Goal: Information Seeking & Learning: Learn about a topic

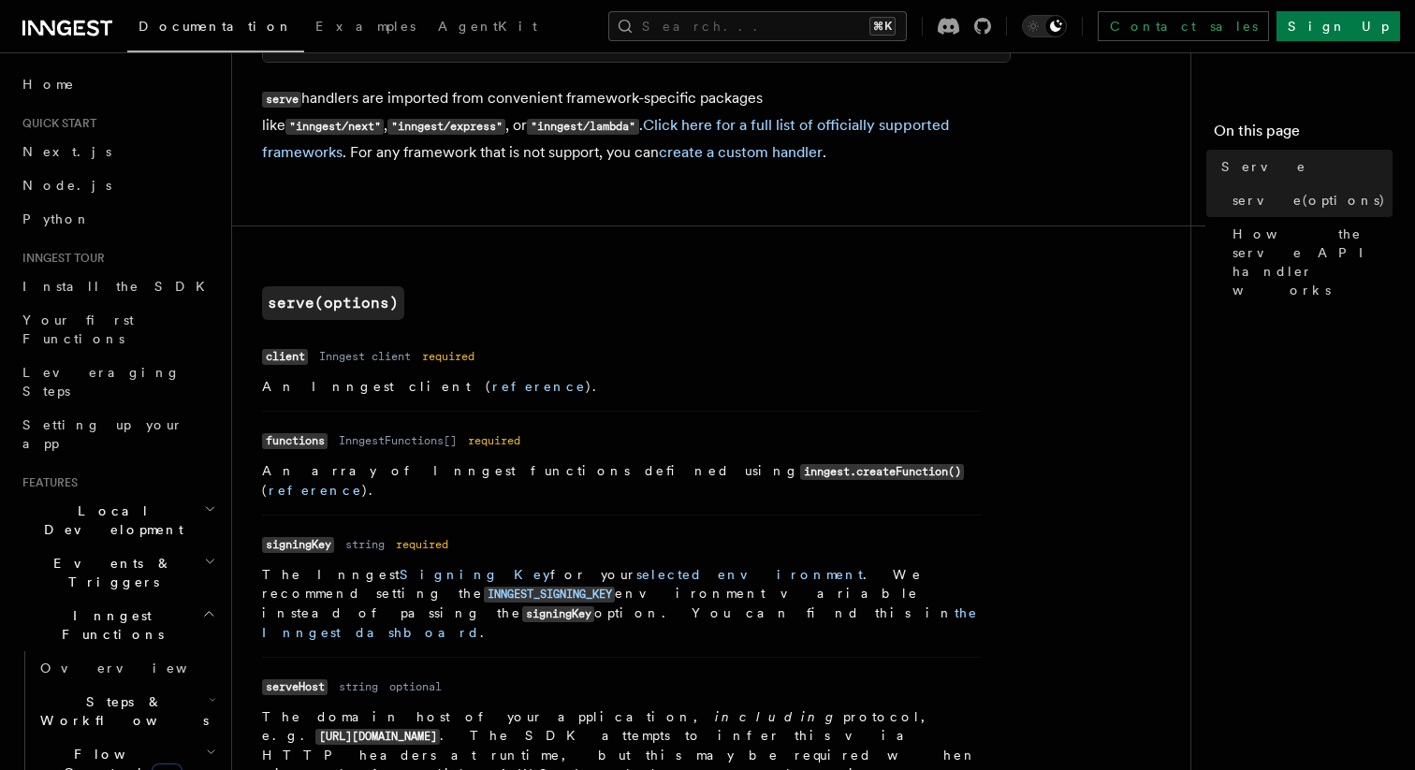
scroll to position [507, 0]
click at [781, 111] on p "serve handlers are imported from convenient framework-specific packages like "i…" at bounding box center [636, 126] width 749 height 81
click at [375, 377] on dl "Name client Type Inngest client Required required Description An Inngest client…" at bounding box center [621, 370] width 719 height 53
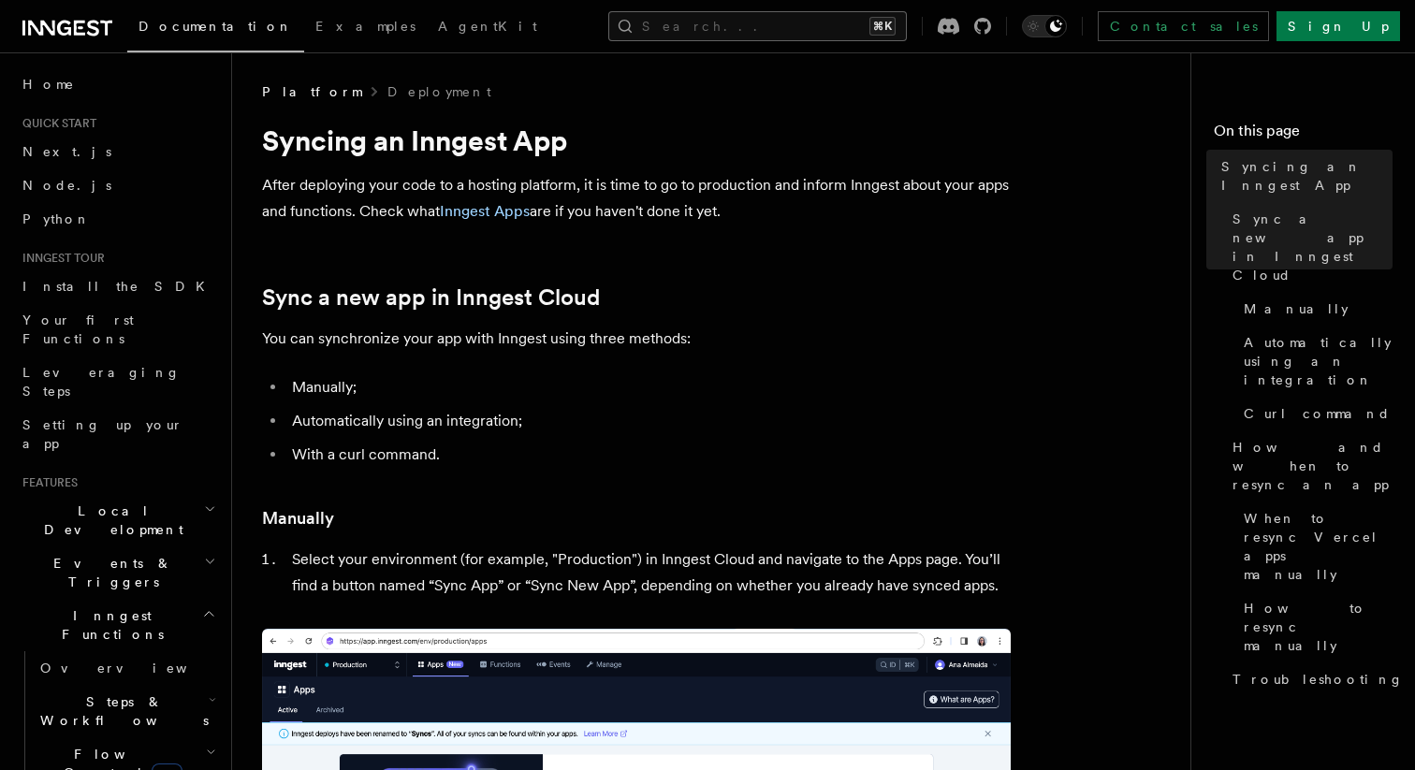
click at [829, 20] on button "Search... ⌘K" at bounding box center [757, 26] width 299 height 30
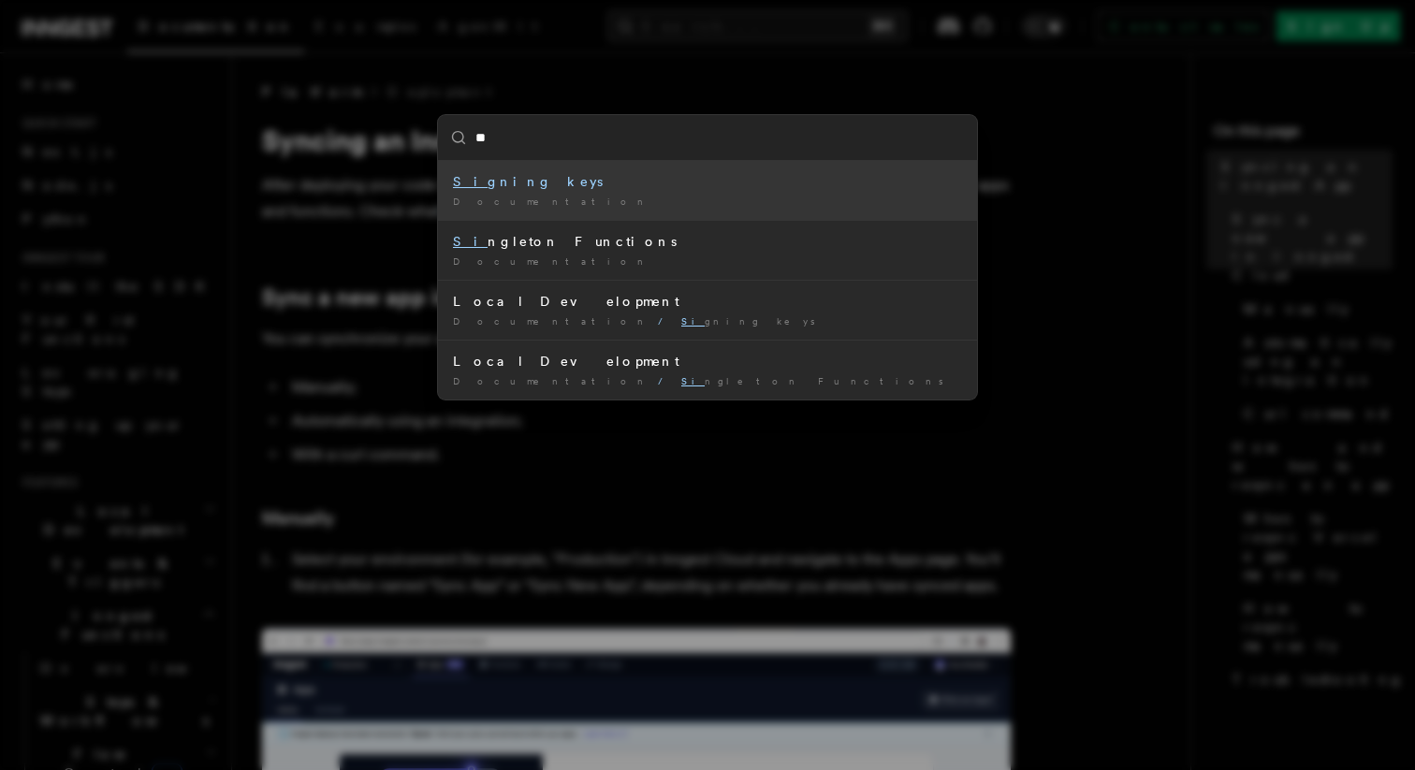
type input "***"
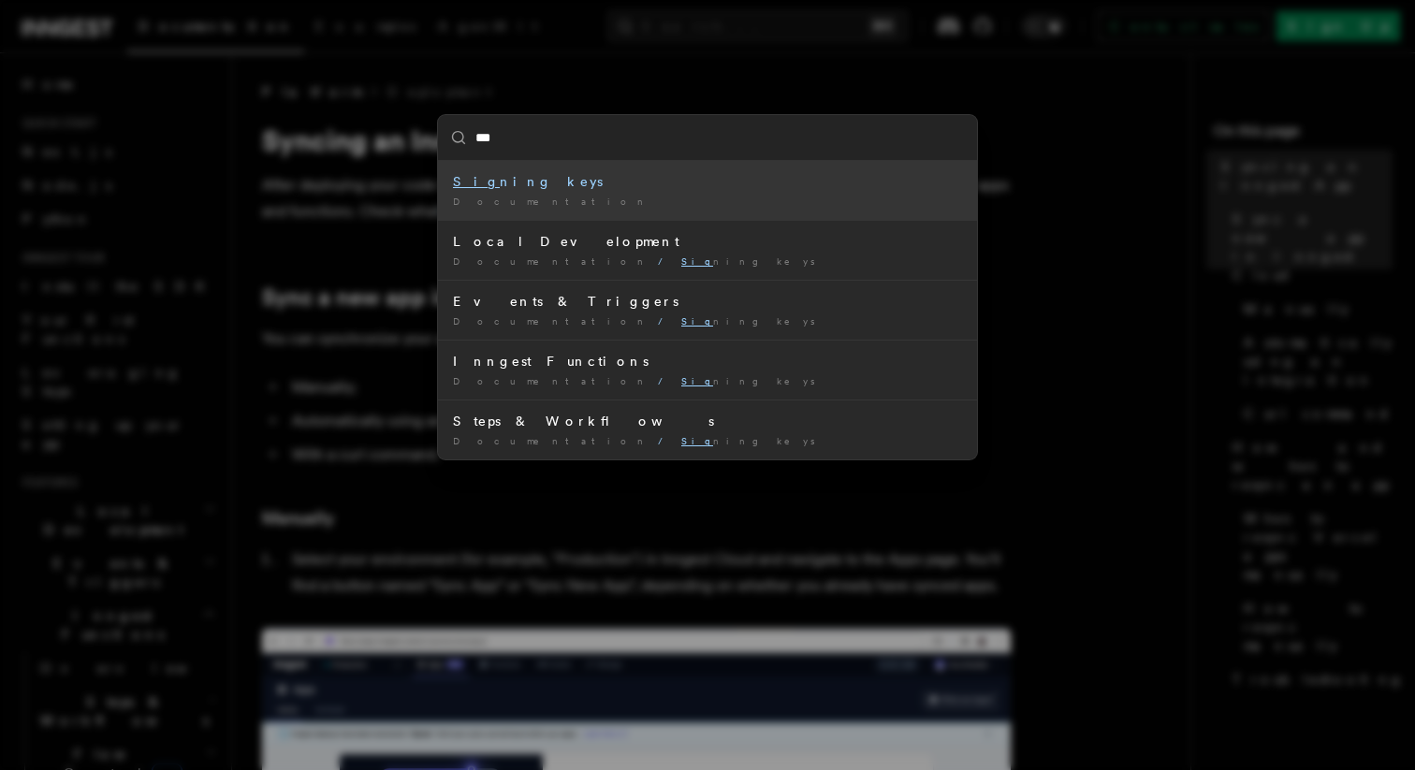
click at [696, 200] on div "Documentation /" at bounding box center [707, 202] width 509 height 14
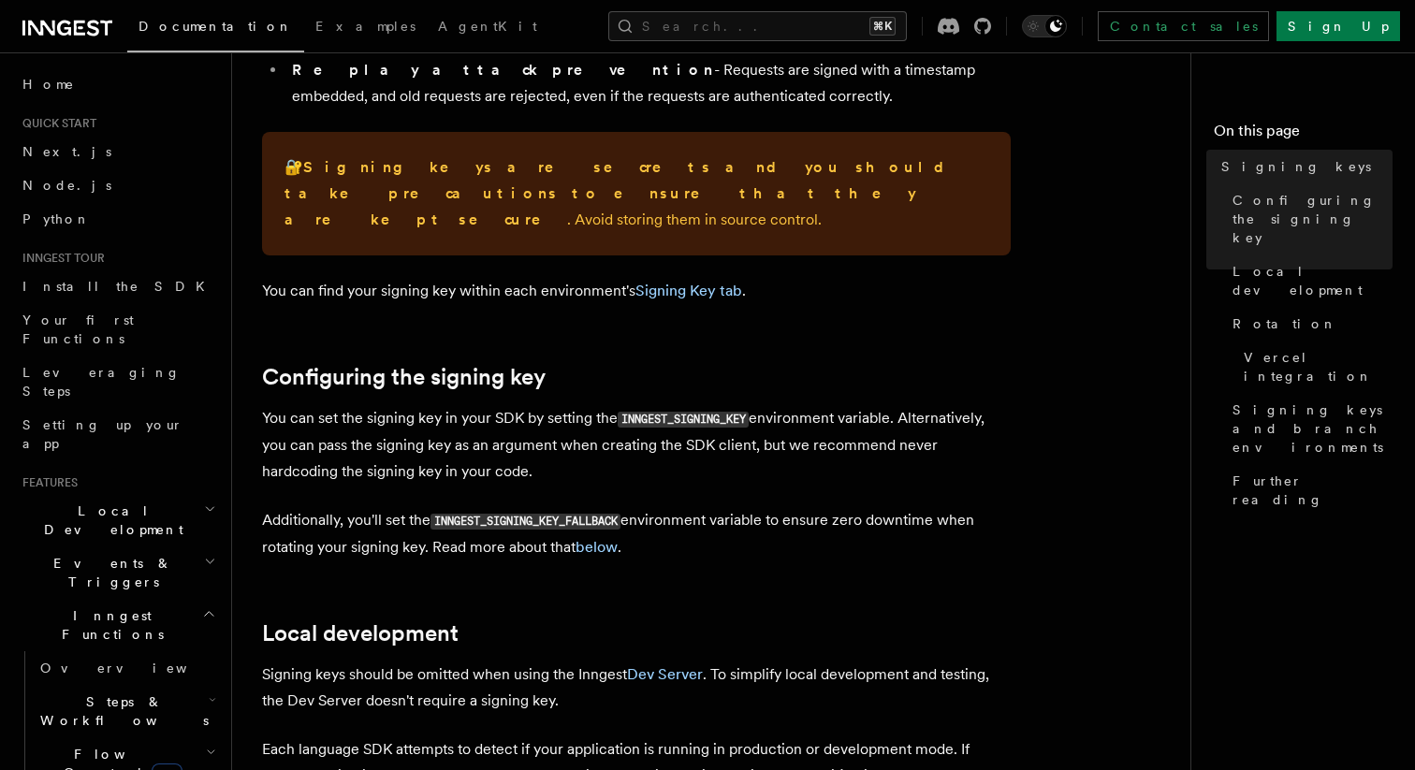
scroll to position [405, 0]
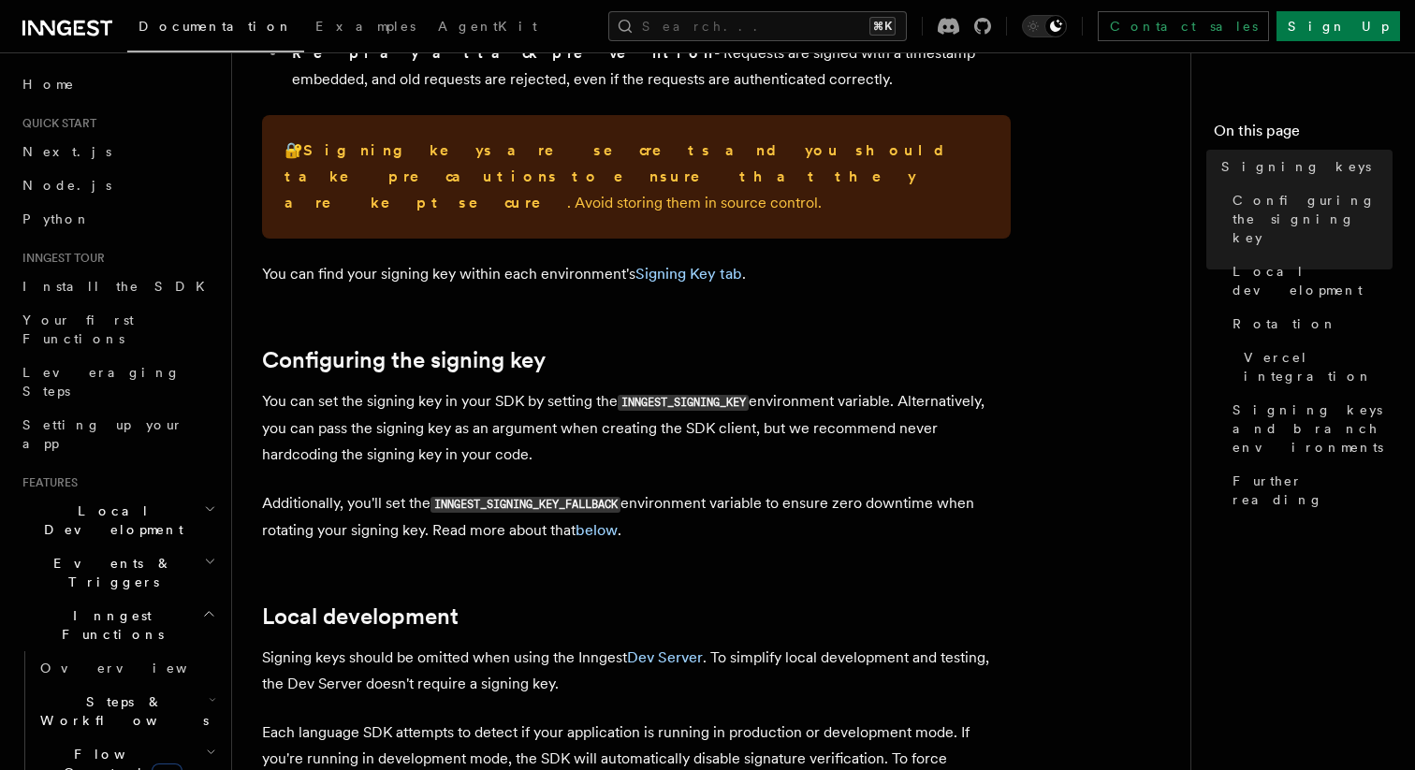
click at [590, 515] on p "Additionally, you'll set the INNGEST_SIGNING_KEY_FALLBACK environment variable …" at bounding box center [636, 517] width 749 height 53
click at [594, 521] on link "below" at bounding box center [597, 530] width 42 height 18
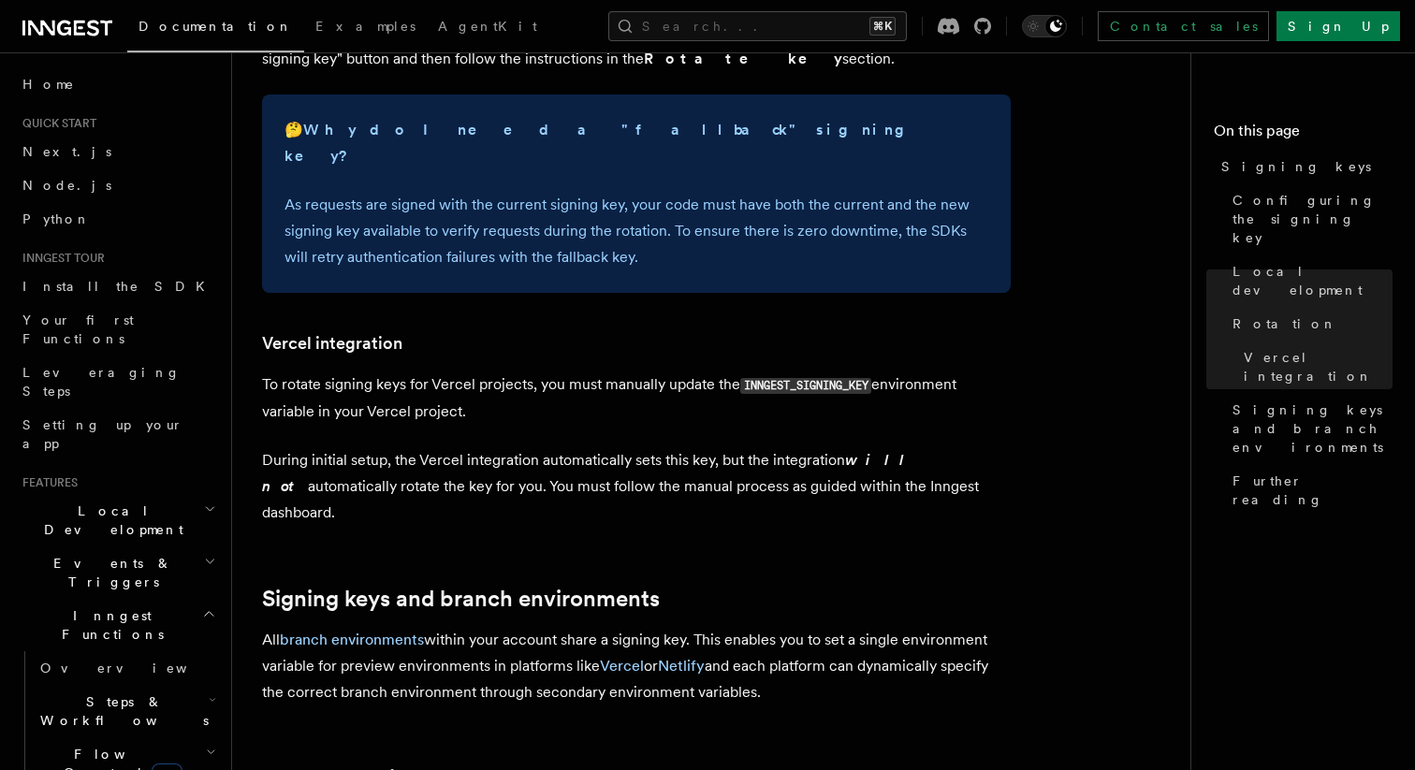
scroll to position [1786, 0]
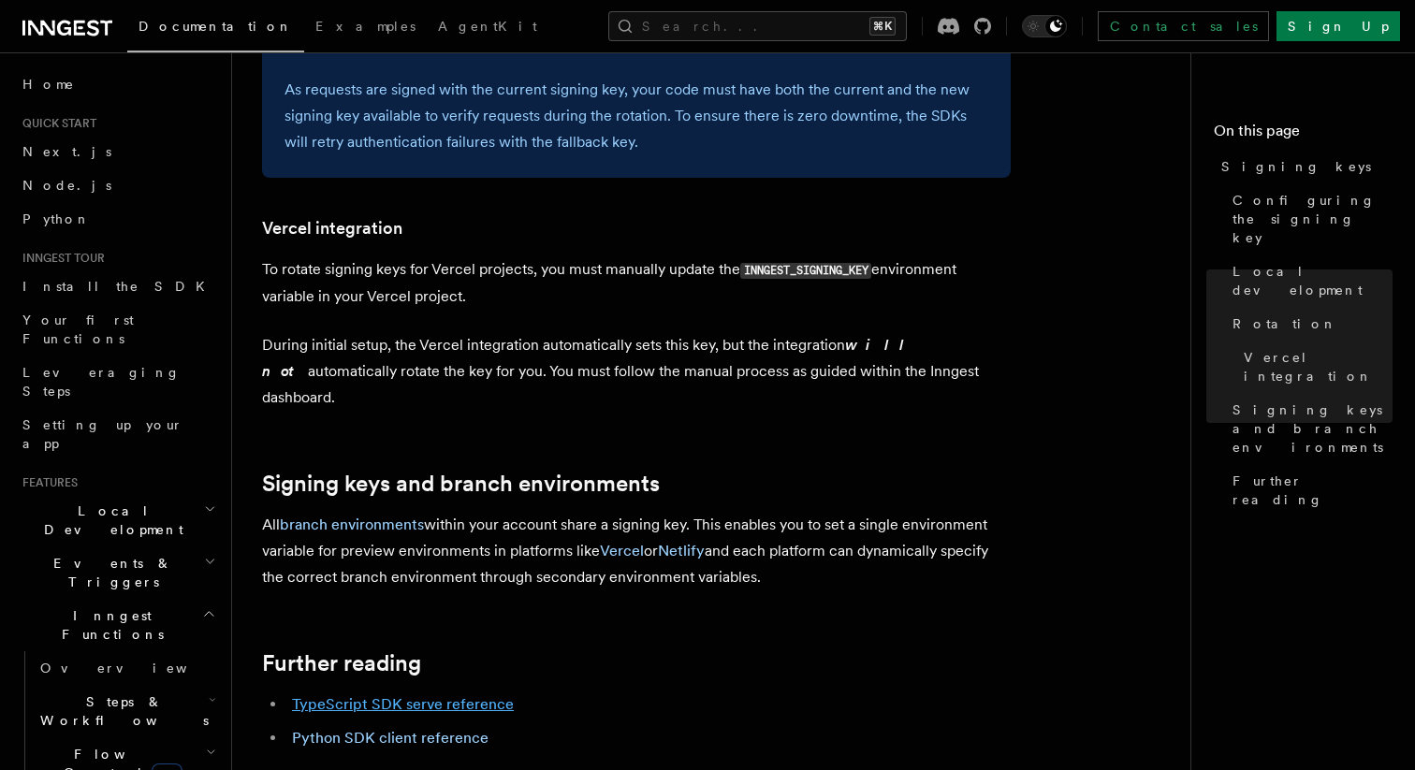
click at [420, 696] on link "TypeScript SDK serve reference" at bounding box center [403, 705] width 222 height 18
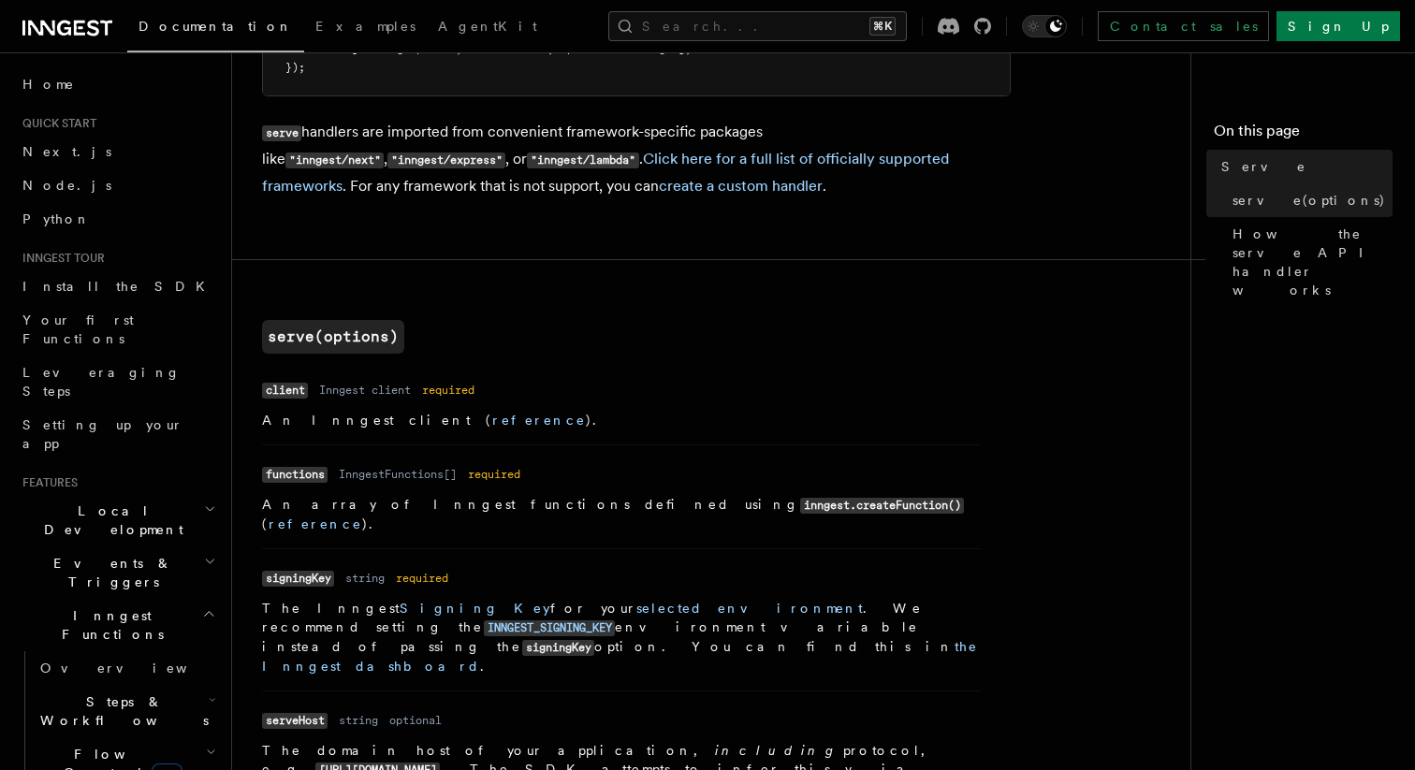
scroll to position [497, 0]
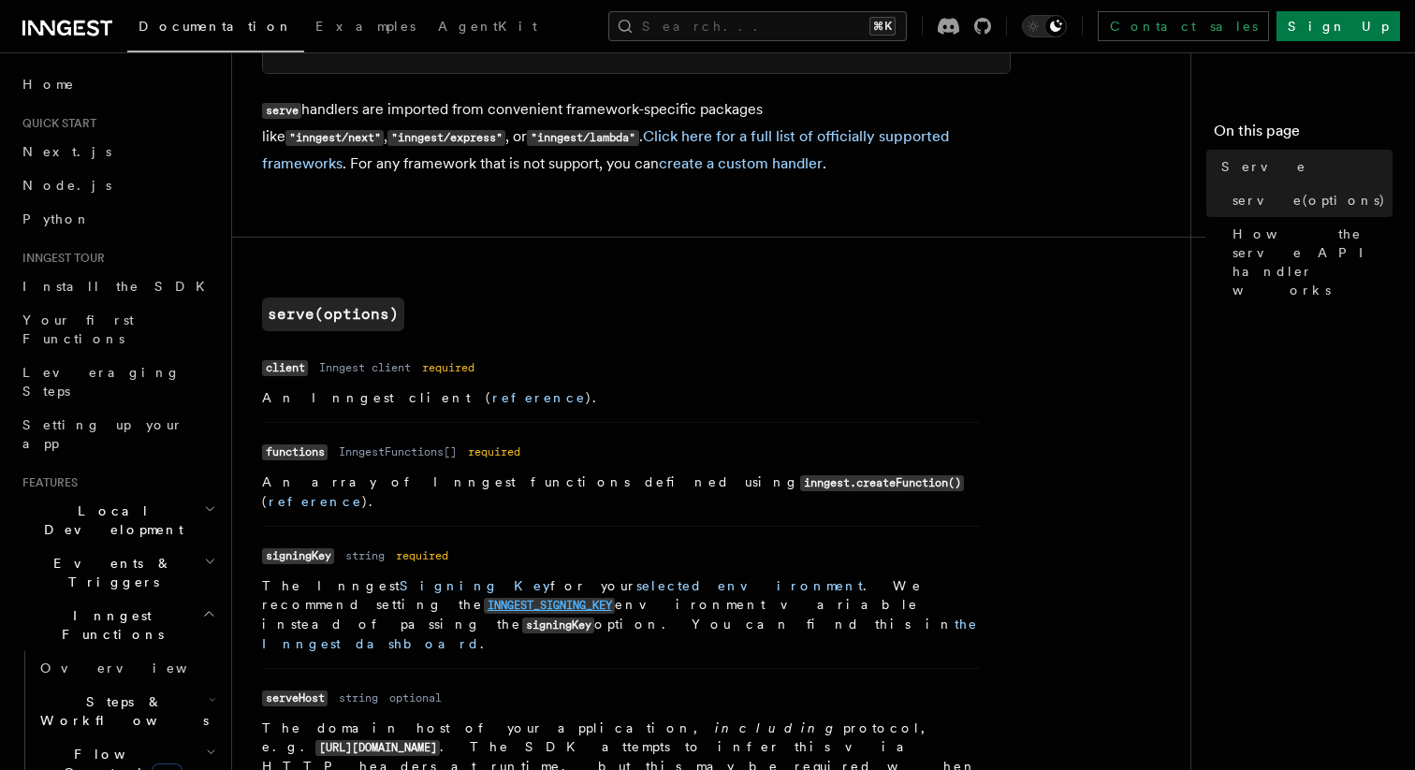
click at [615, 598] on code "INNGEST_SIGNING_KEY" at bounding box center [549, 606] width 131 height 16
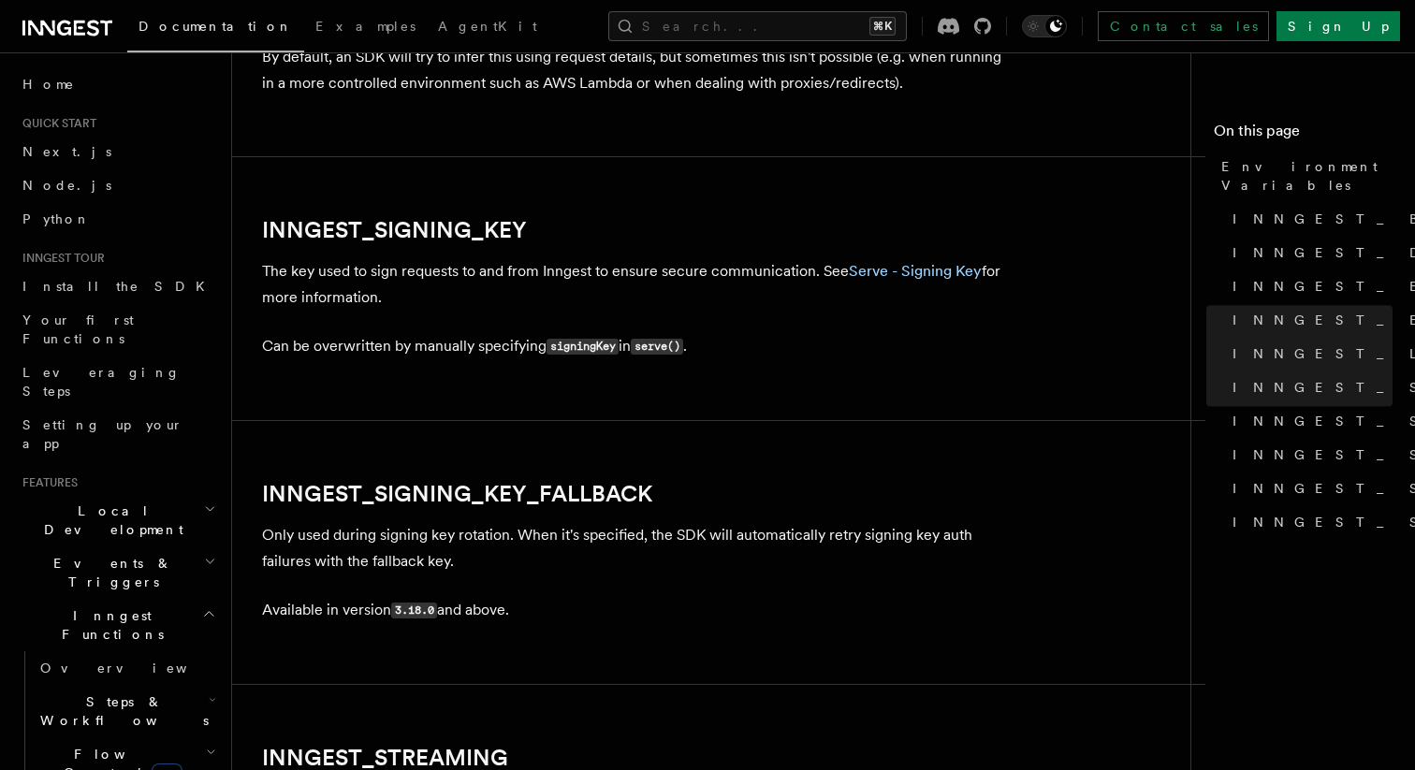
scroll to position [3295, 0]
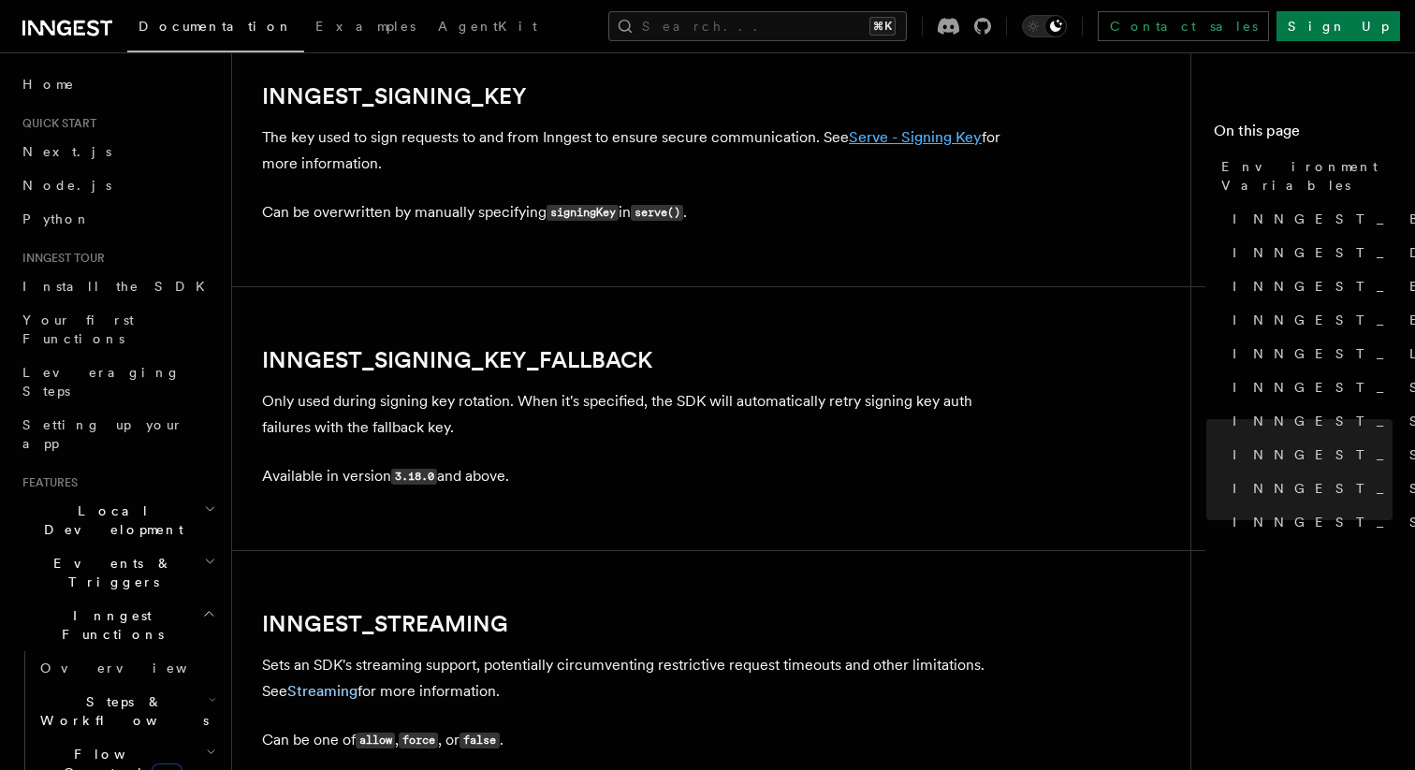
click at [880, 143] on link "Serve - Signing Key" at bounding box center [915, 137] width 133 height 18
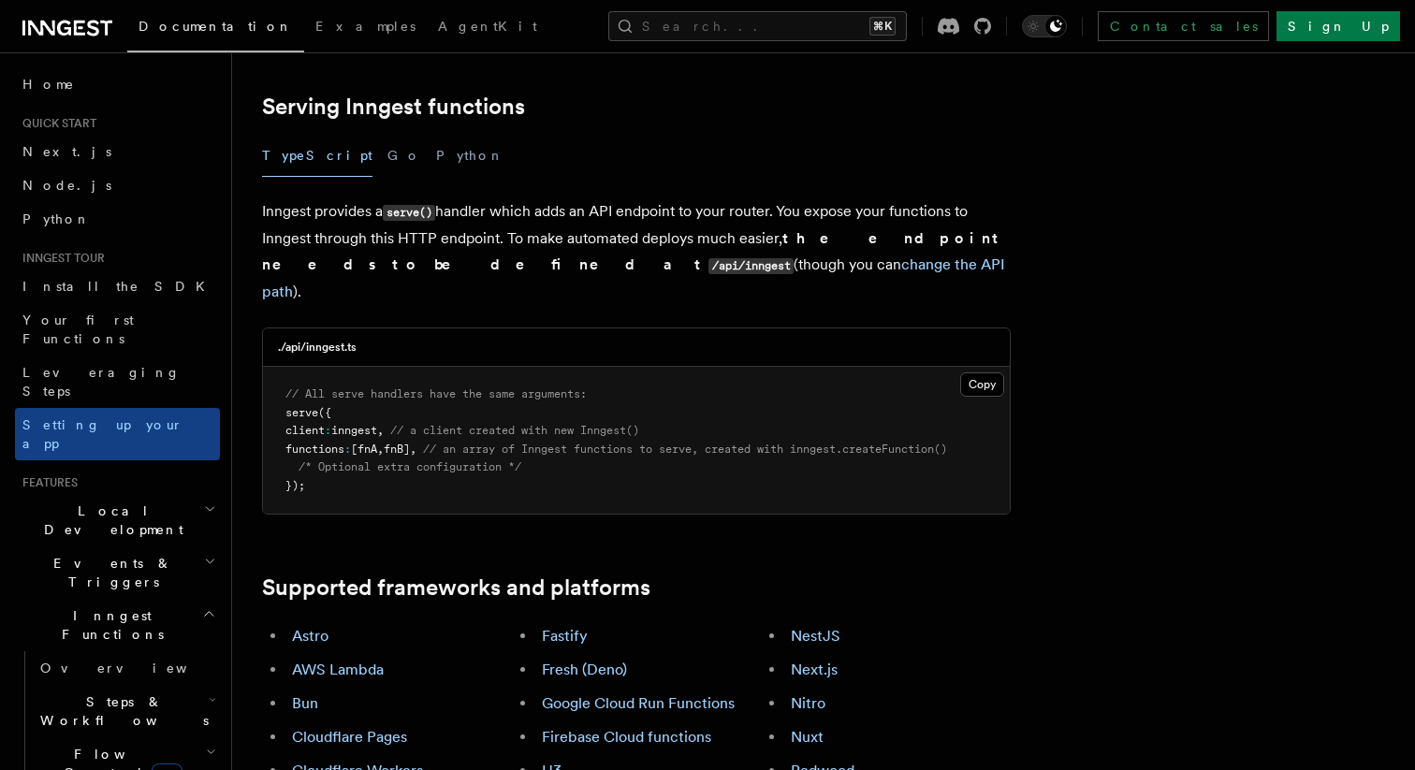
scroll to position [661, 0]
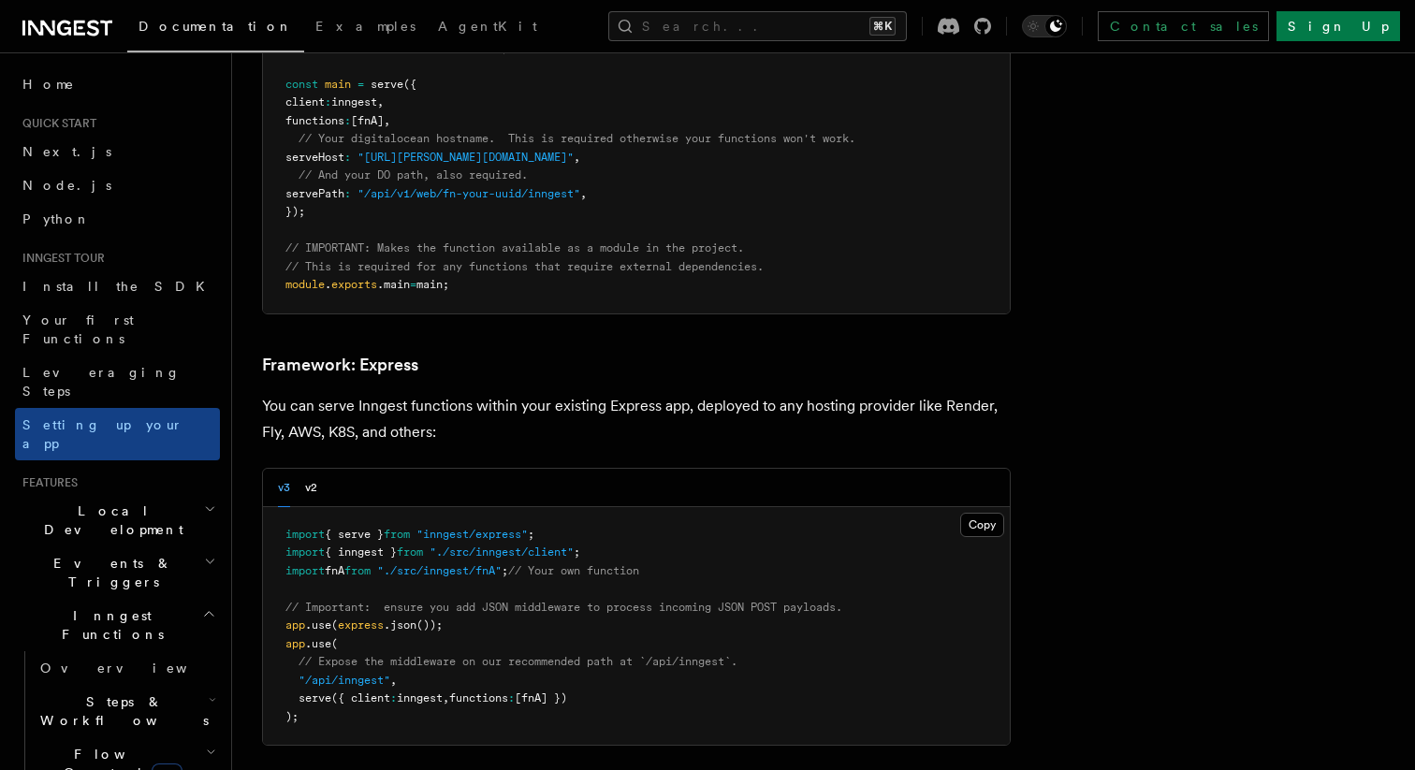
scroll to position [4803, 0]
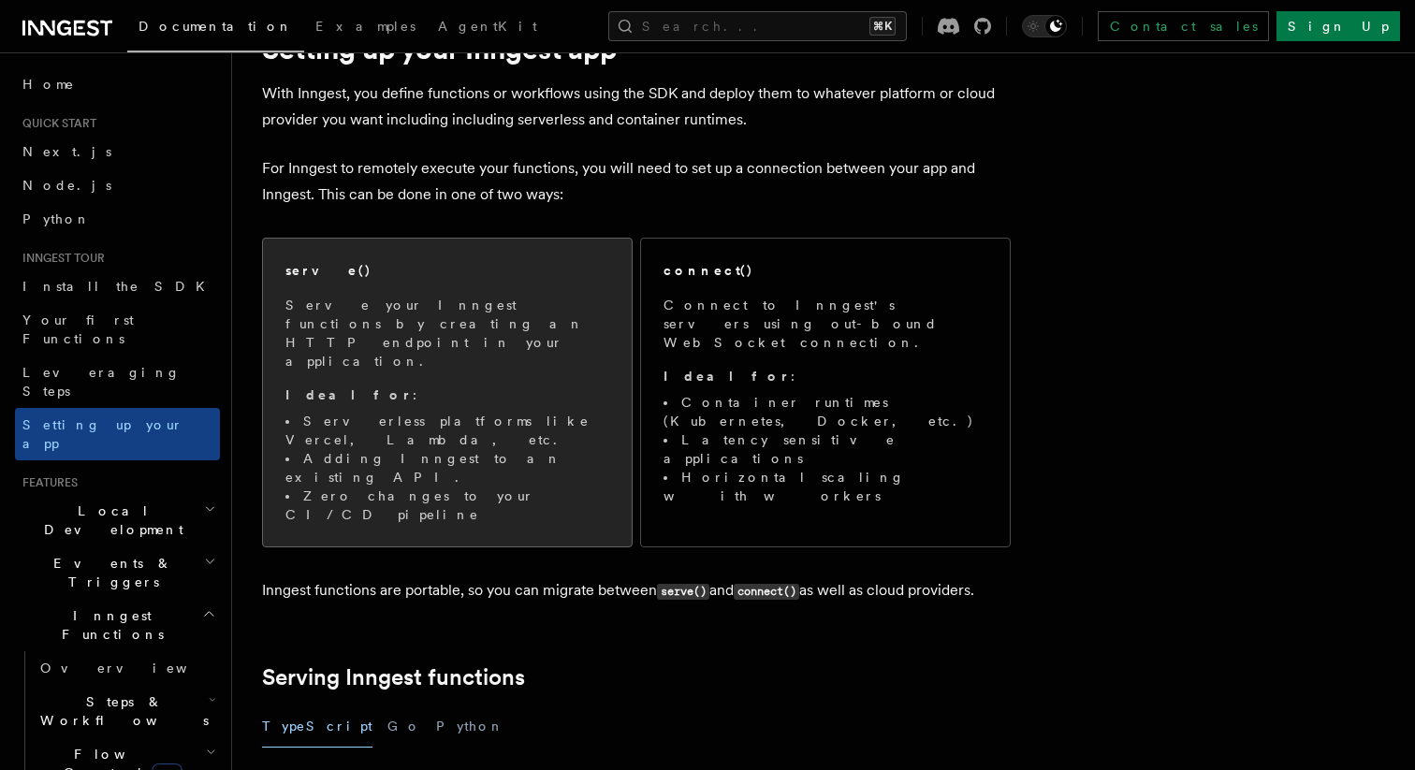
scroll to position [124, 0]
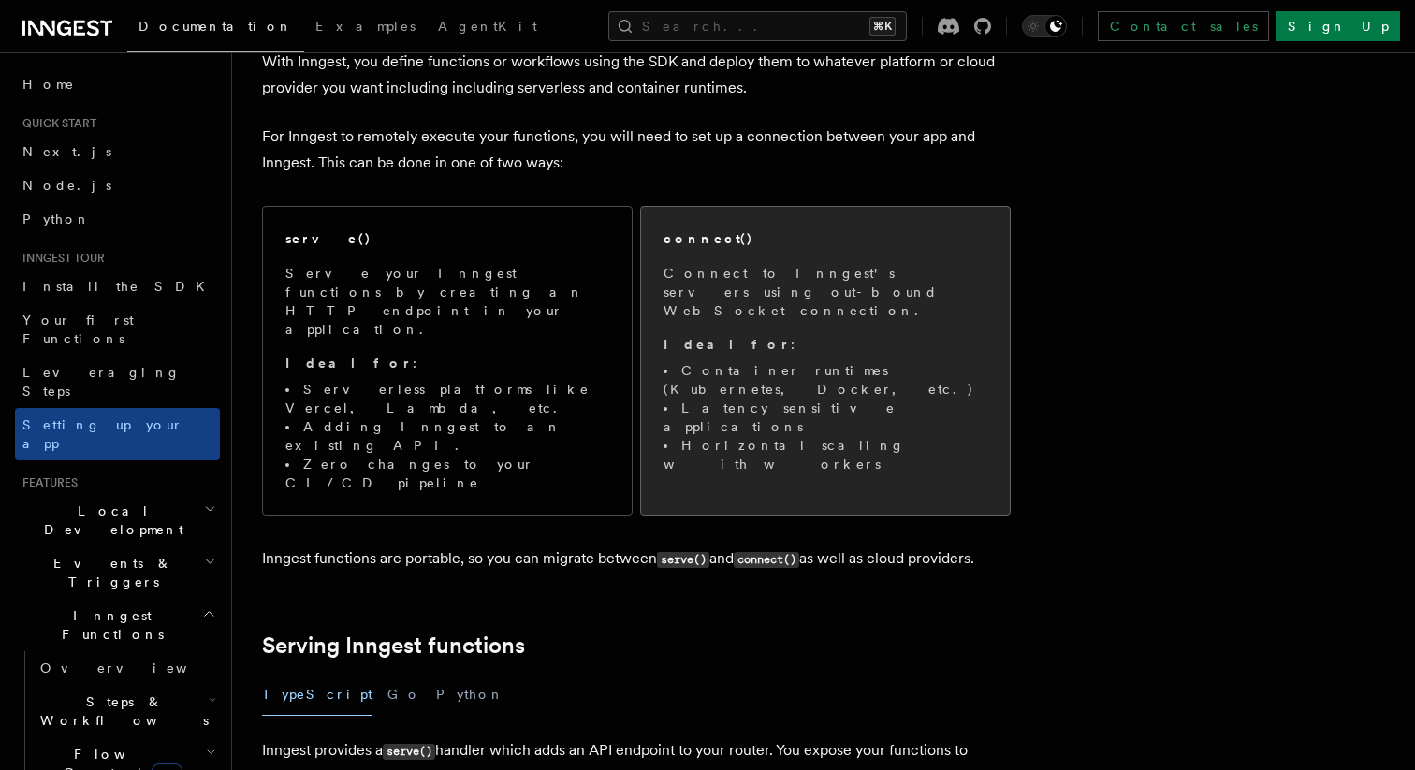
click at [768, 296] on p "Connect to Inngest's servers using out-bound WebSocket connection." at bounding box center [826, 292] width 324 height 56
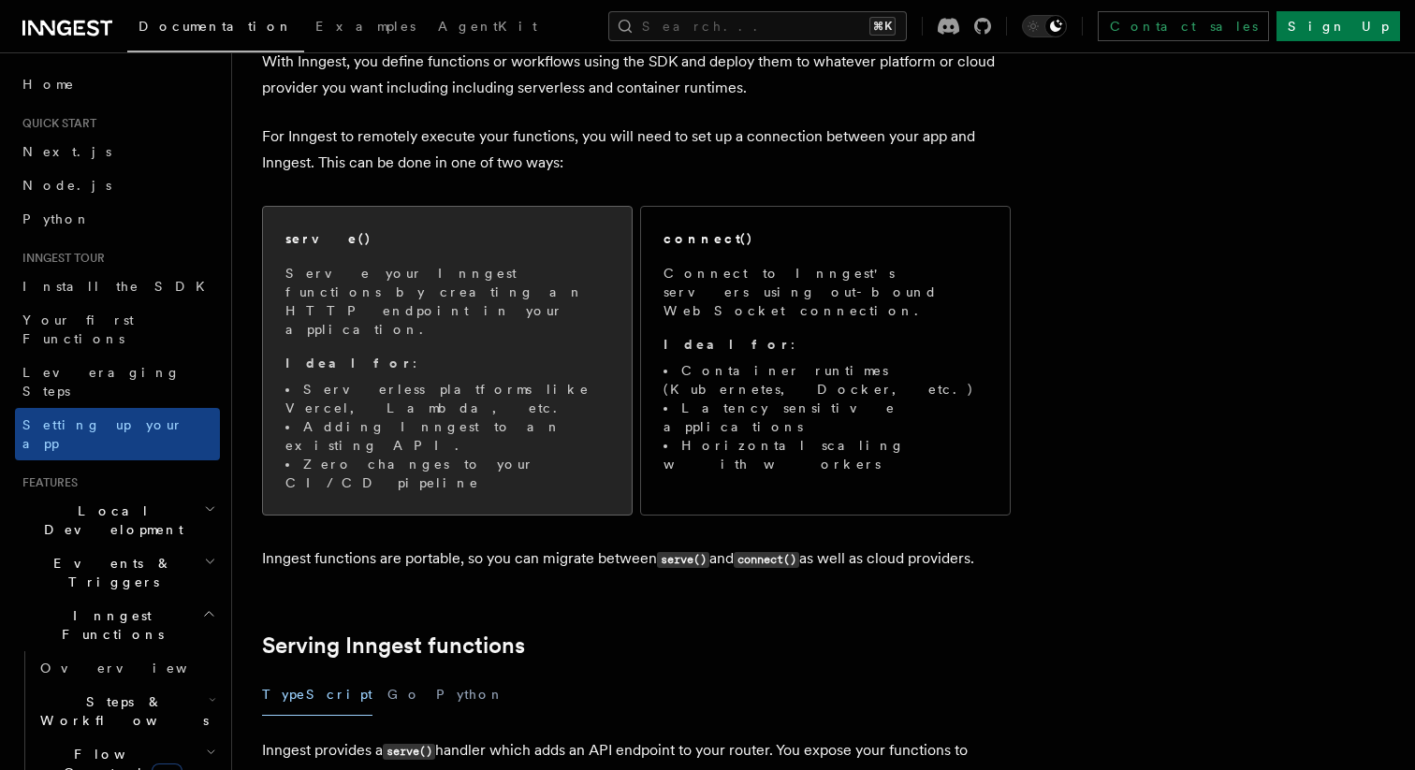
click at [347, 275] on p "Serve your Inngest functions by creating an HTTP endpoint in your application." at bounding box center [448, 301] width 324 height 75
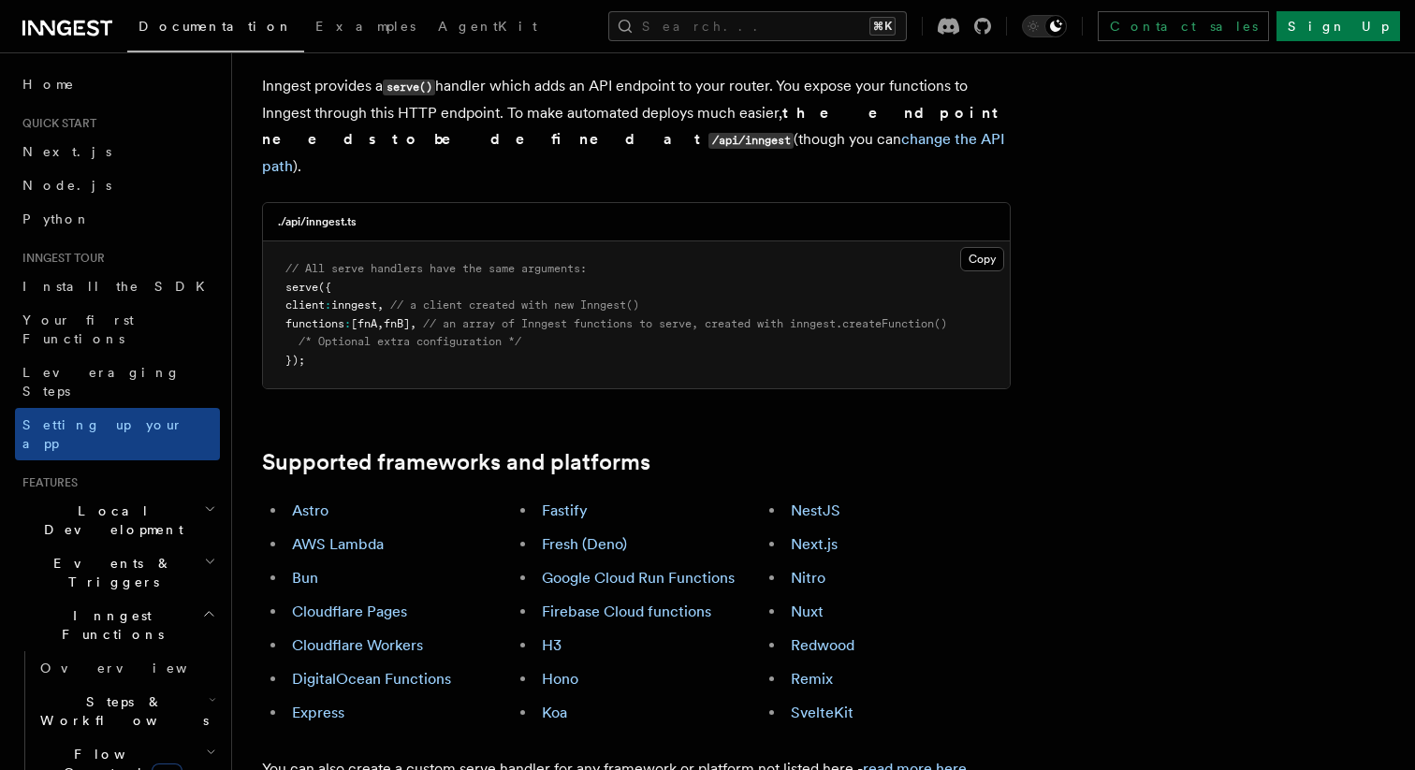
scroll to position [793, 0]
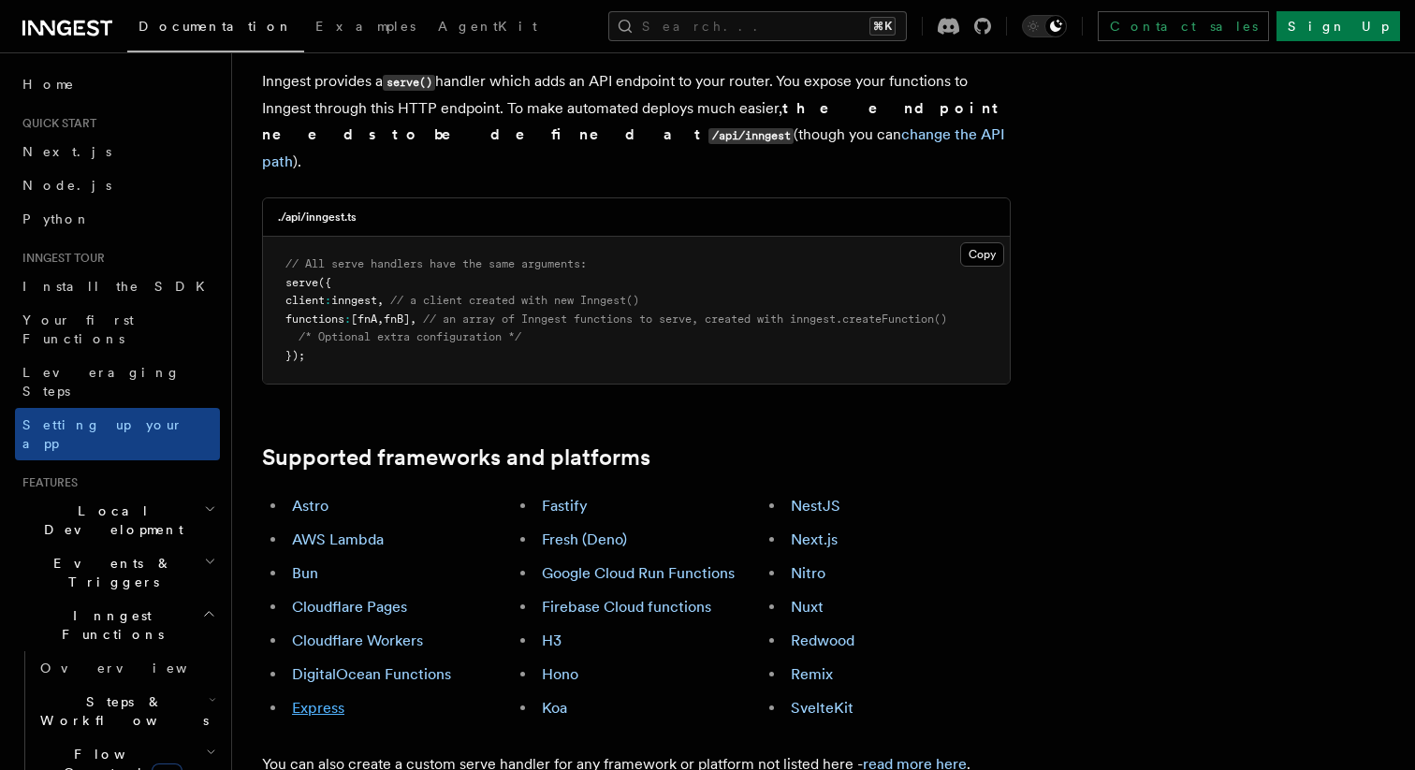
click at [306, 699] on link "Express" at bounding box center [318, 708] width 52 height 18
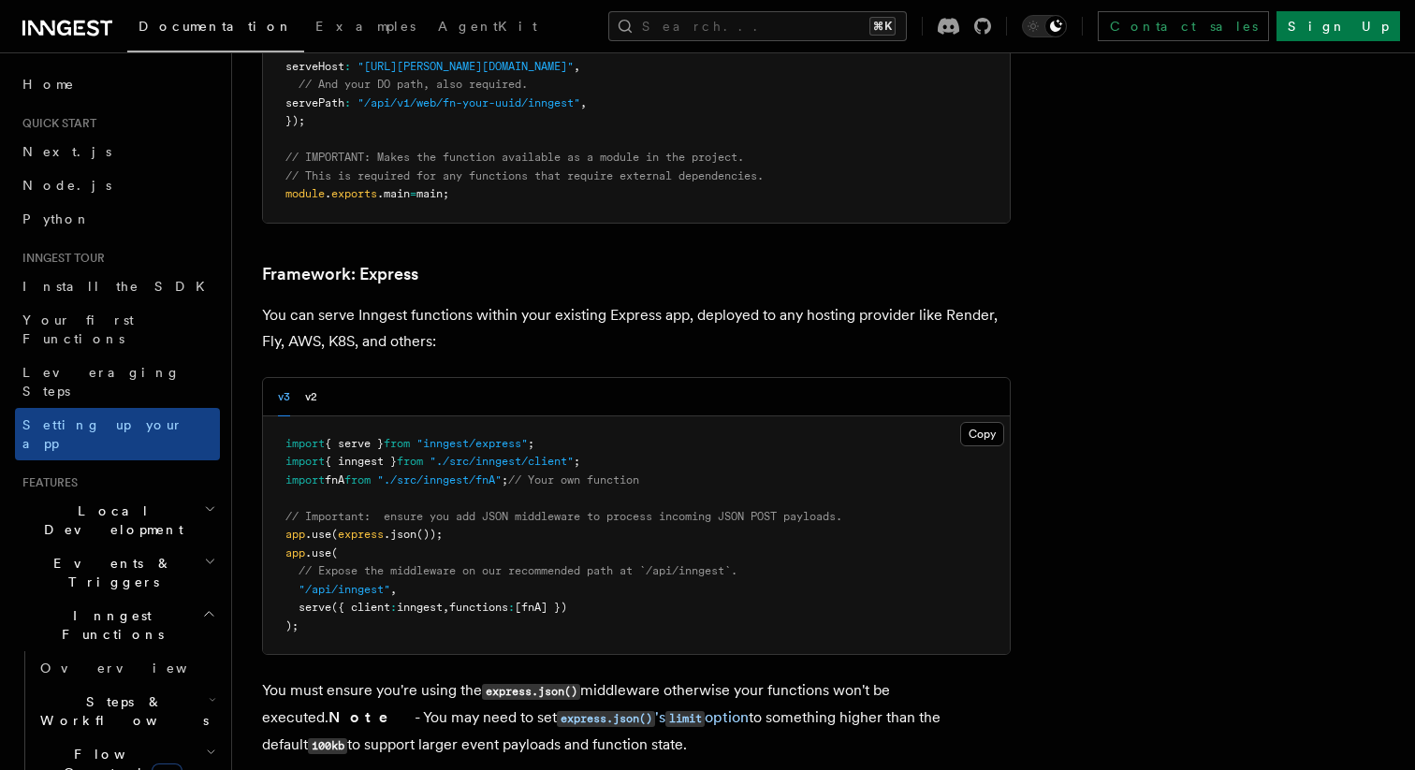
scroll to position [4803, 0]
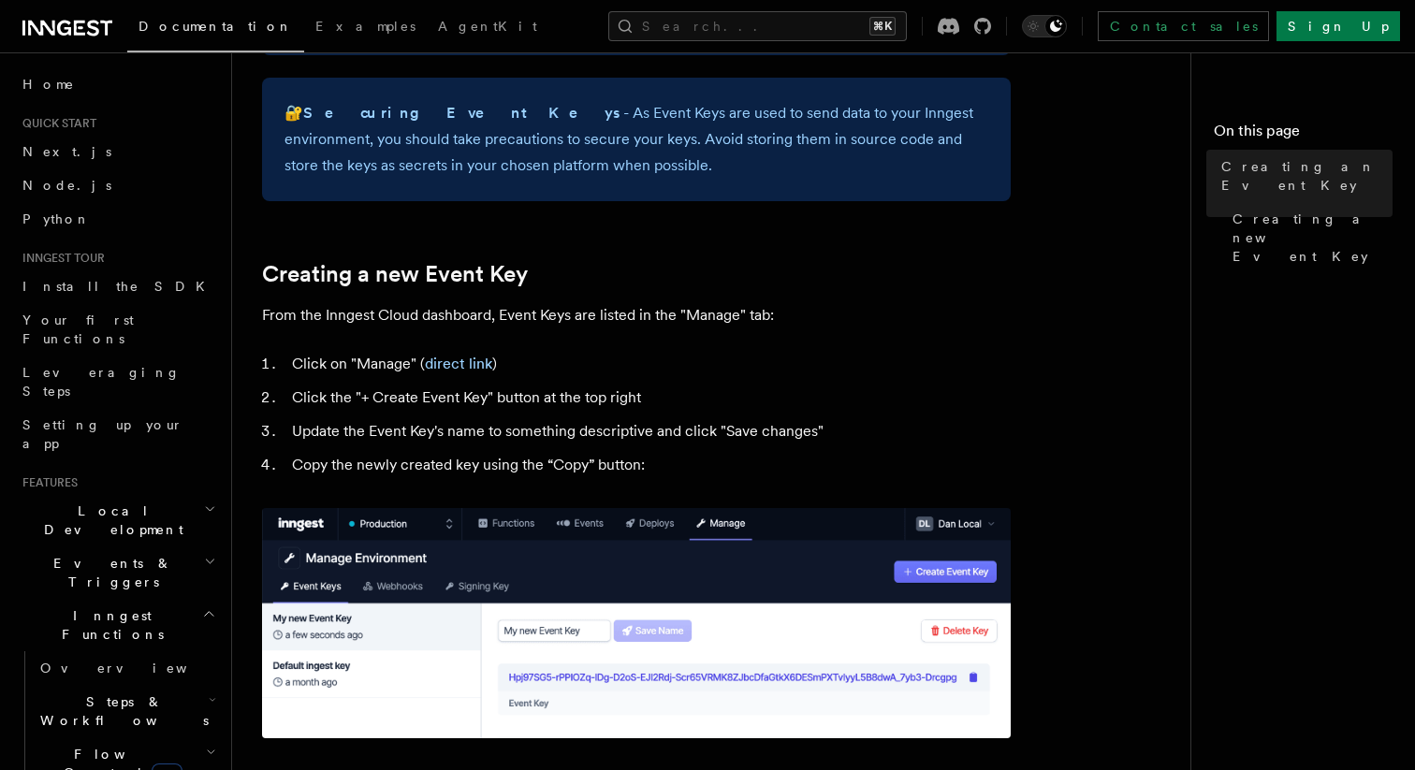
scroll to position [682, 0]
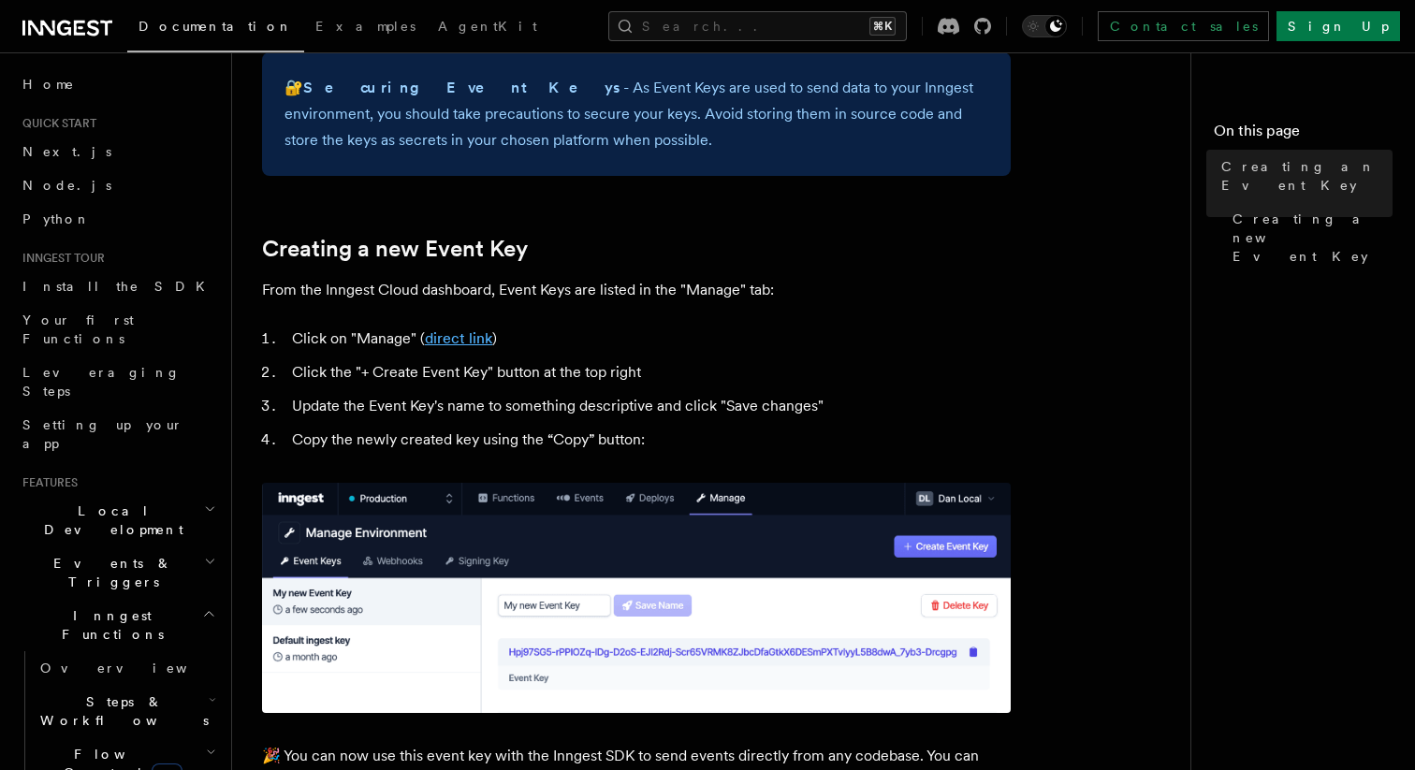
click at [477, 336] on link "direct link" at bounding box center [458, 339] width 67 height 18
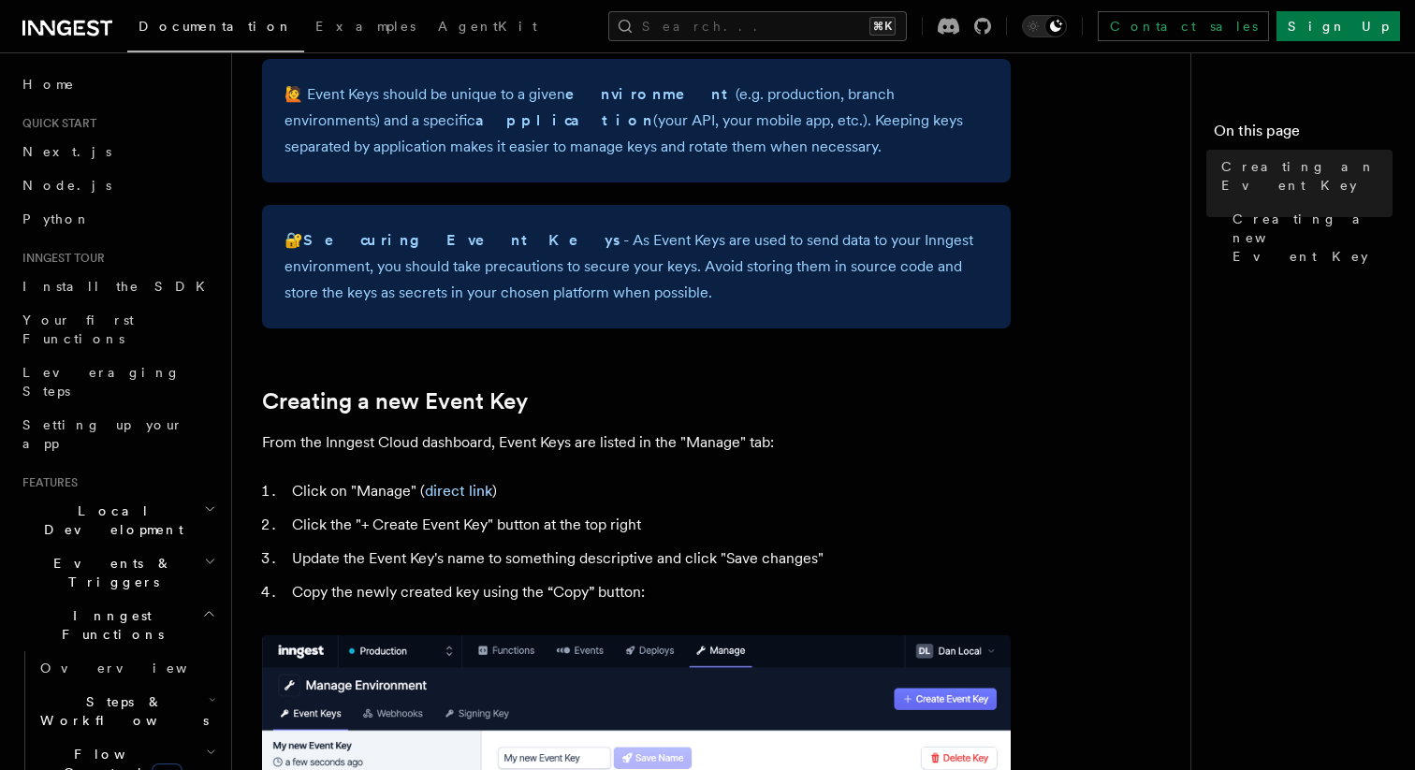
scroll to position [525, 0]
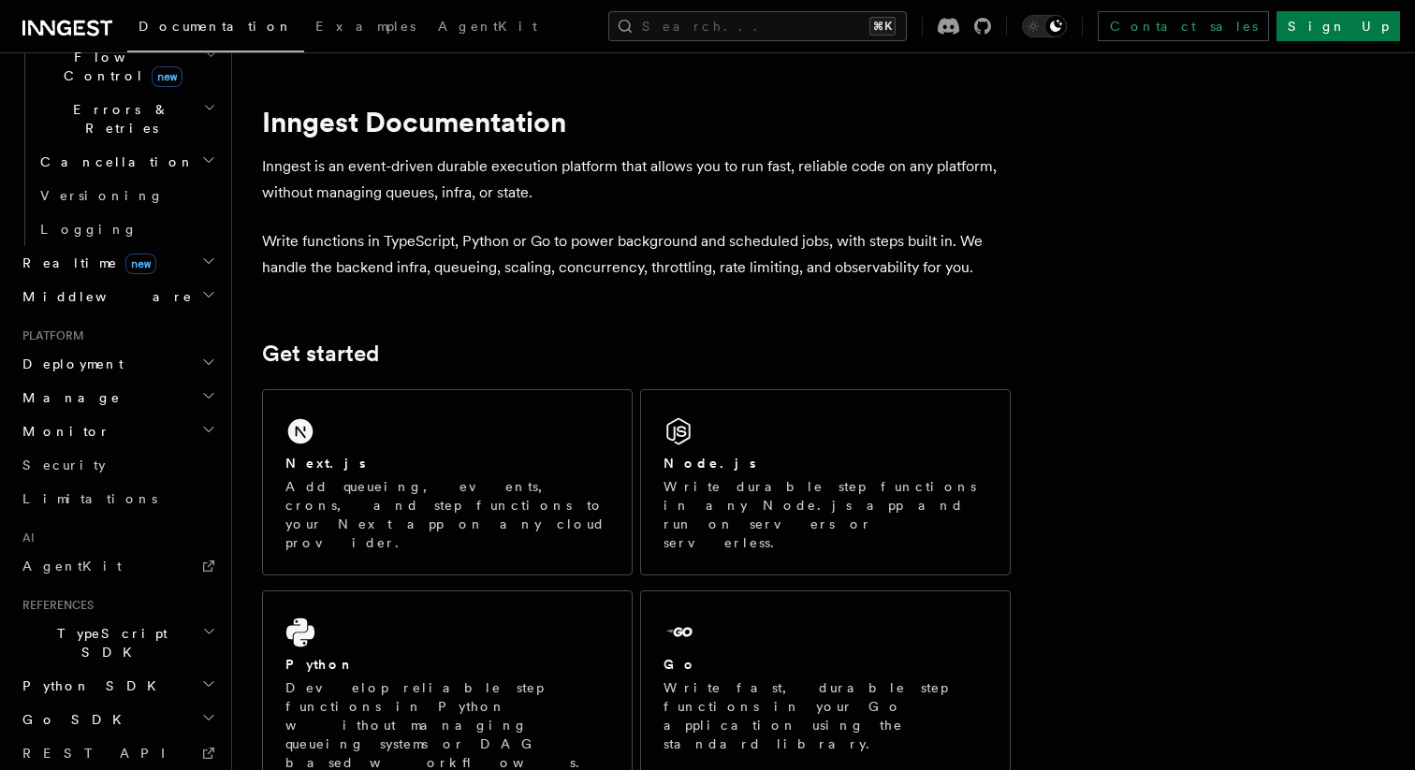
scroll to position [727, 0]
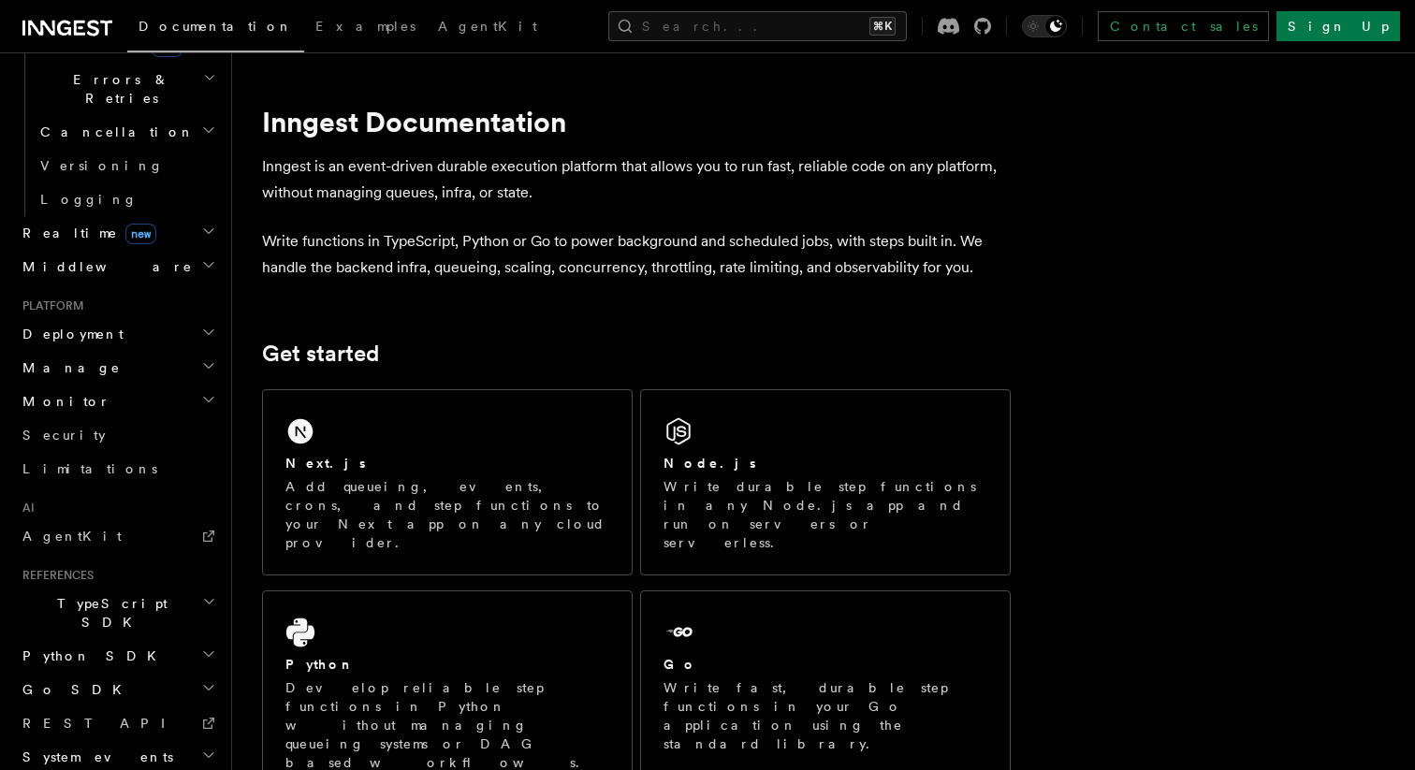
click at [162, 587] on h2 "TypeScript SDK" at bounding box center [117, 613] width 205 height 52
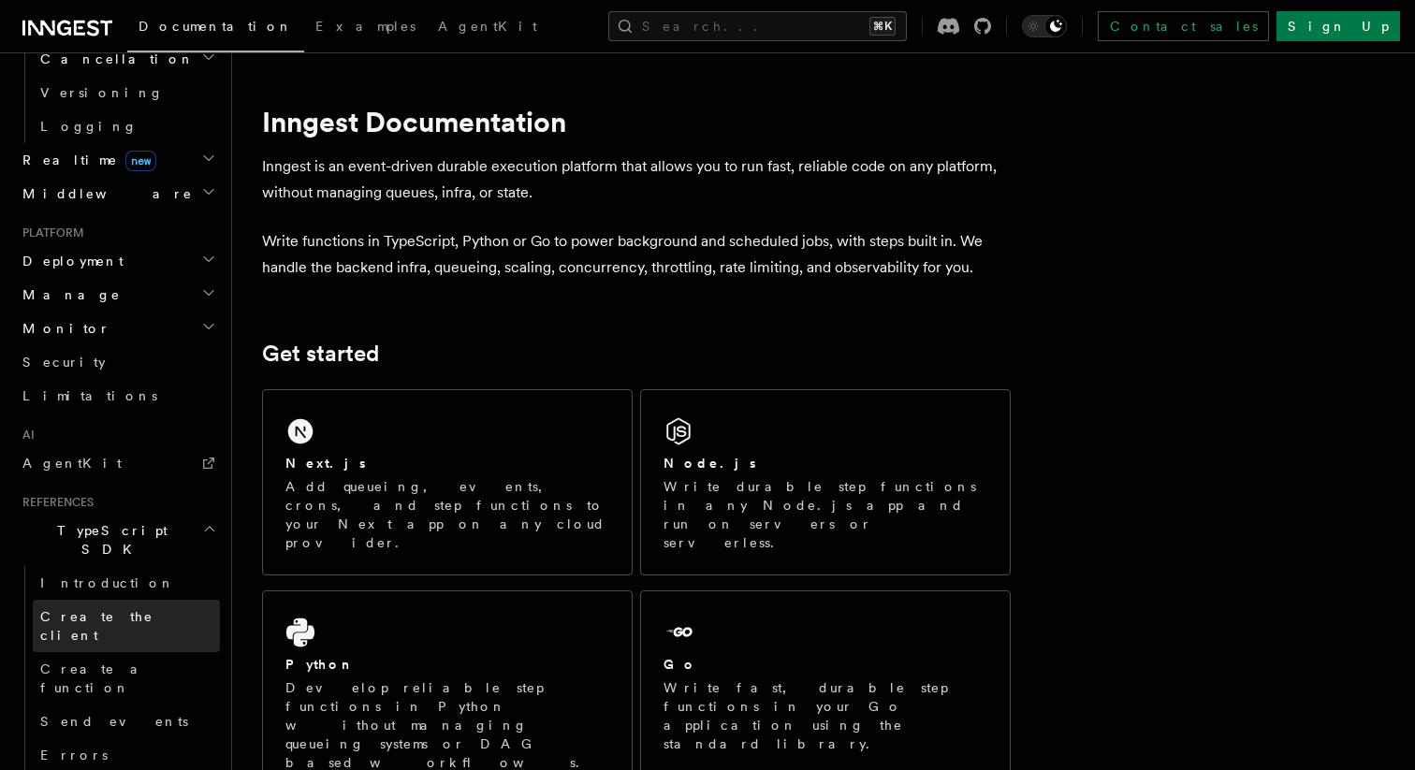
scroll to position [801, 0]
click at [149, 599] on link "Create the client" at bounding box center [126, 625] width 187 height 52
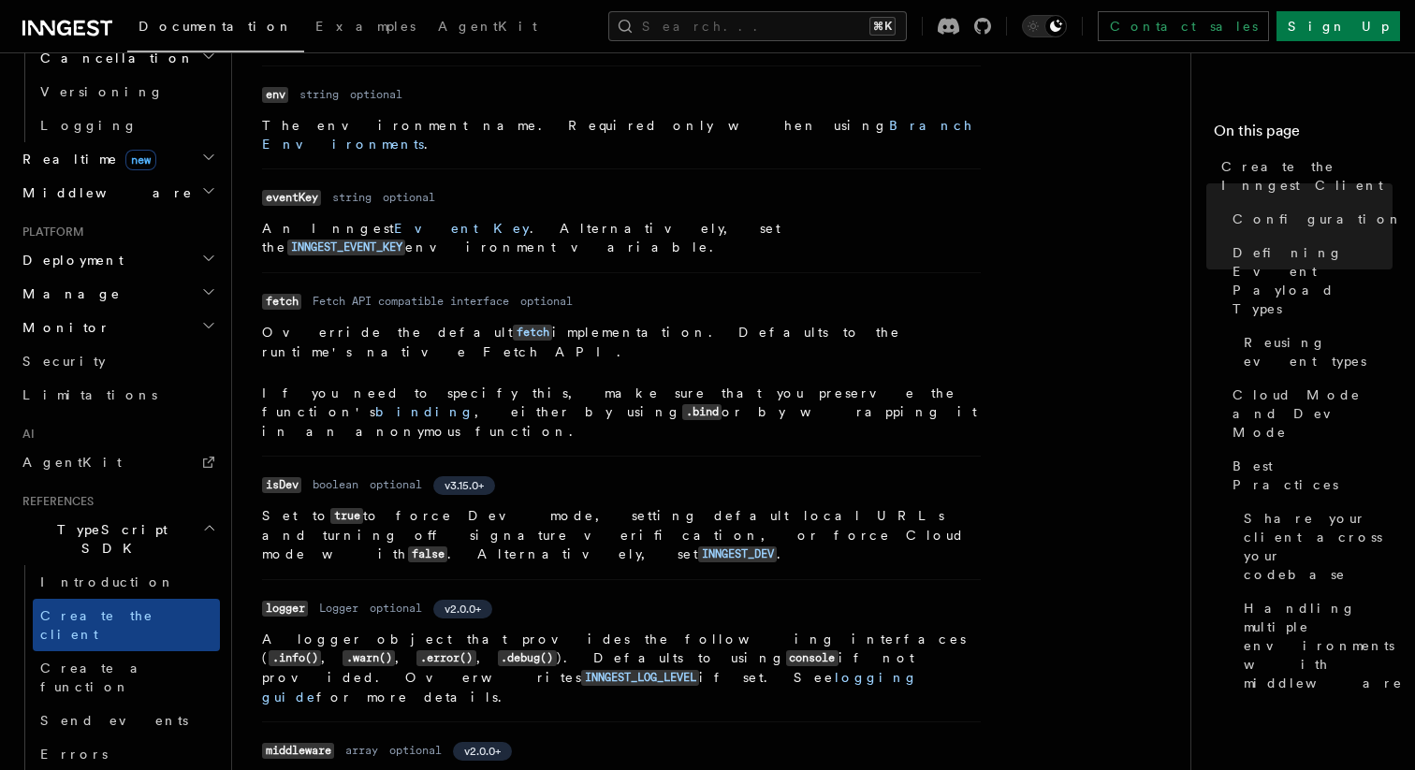
scroll to position [361, 0]
